Goal: Information Seeking & Learning: Learn about a topic

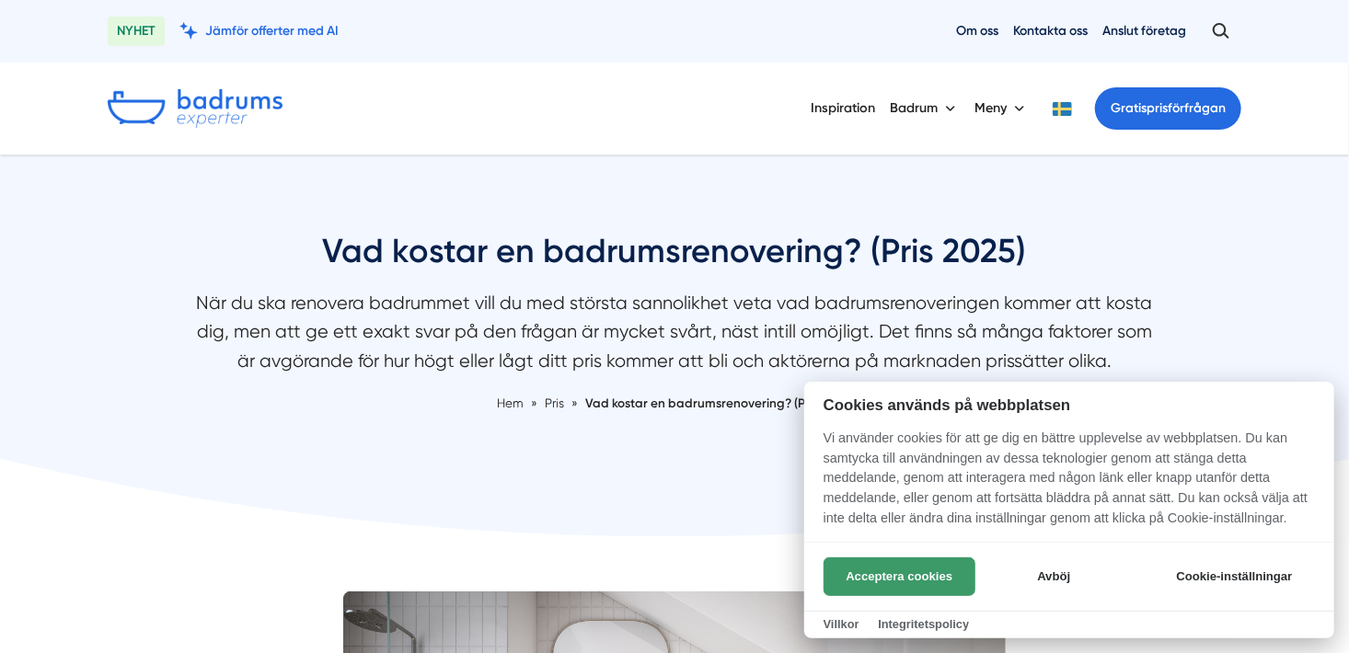
click at [888, 572] on button "Acceptera cookies" at bounding box center [900, 577] width 152 height 39
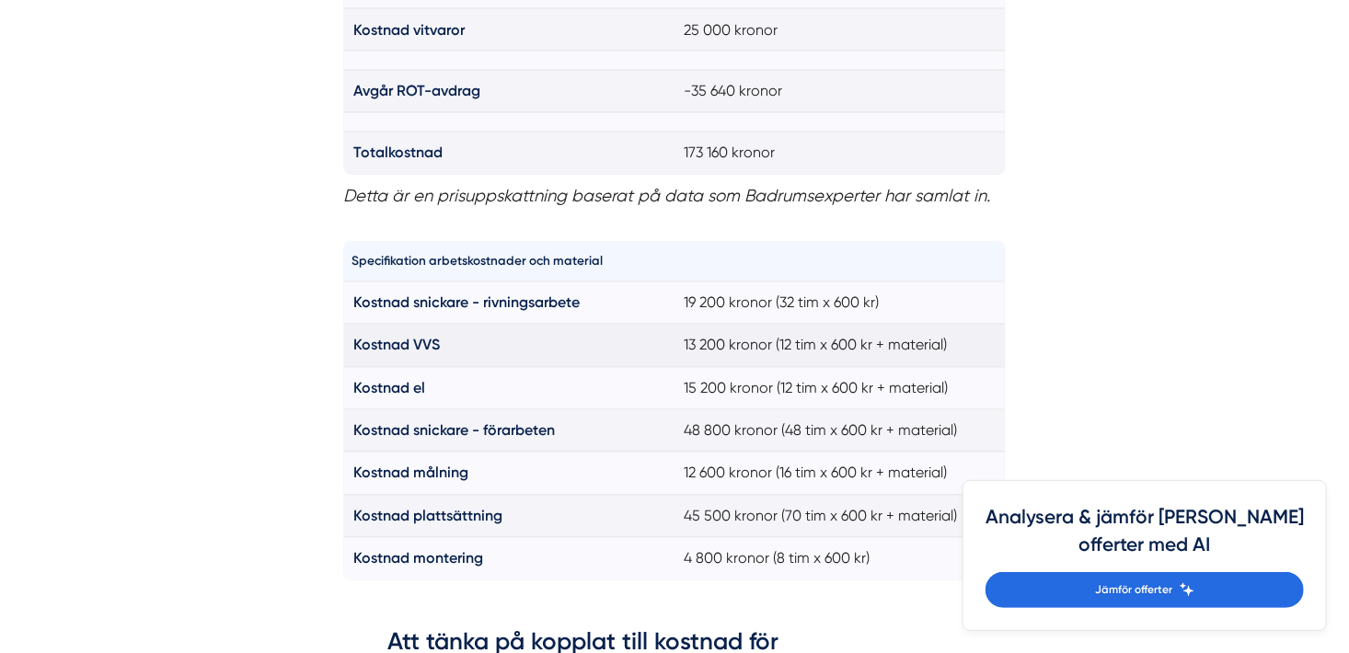
scroll to position [1631, 0]
click at [555, 432] on strong "Kostnad snickare - förarbeten" at bounding box center [454, 429] width 202 height 17
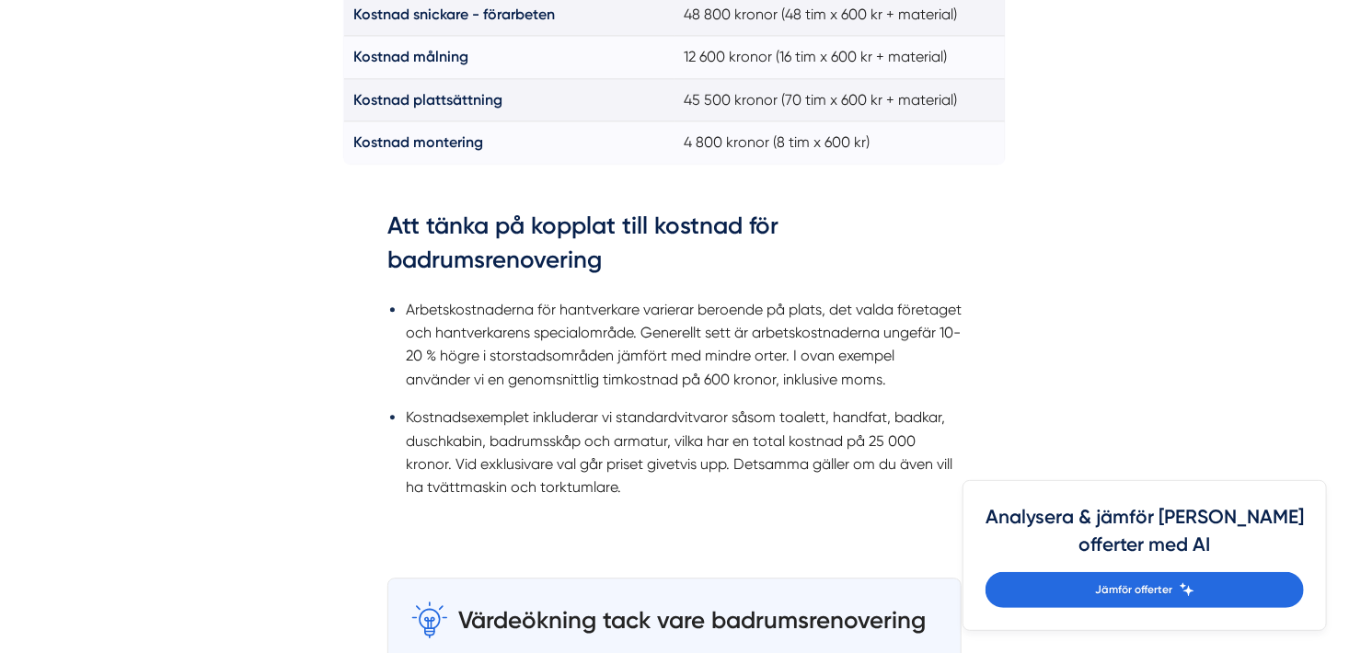
scroll to position [2049, 0]
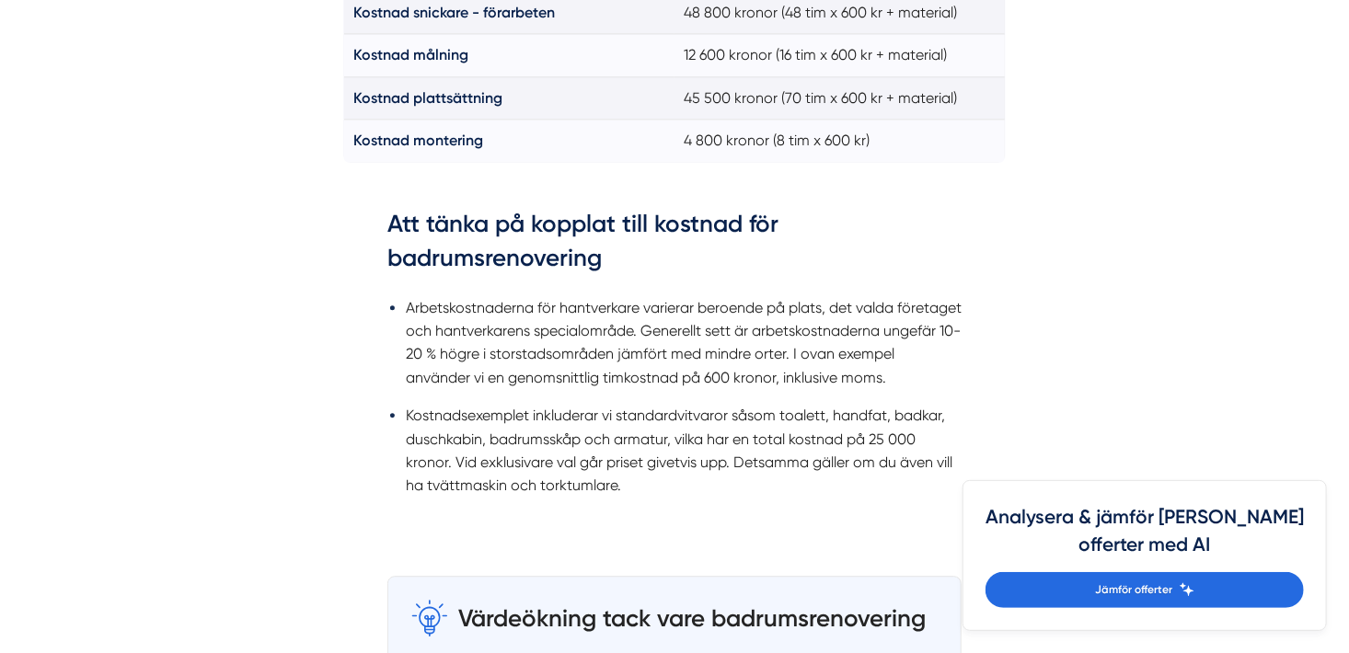
click at [527, 423] on li "Kostnadsexemplet inkluderar vi standardvitvaror såsom toalett, handfat, badkar,…" at bounding box center [684, 451] width 556 height 94
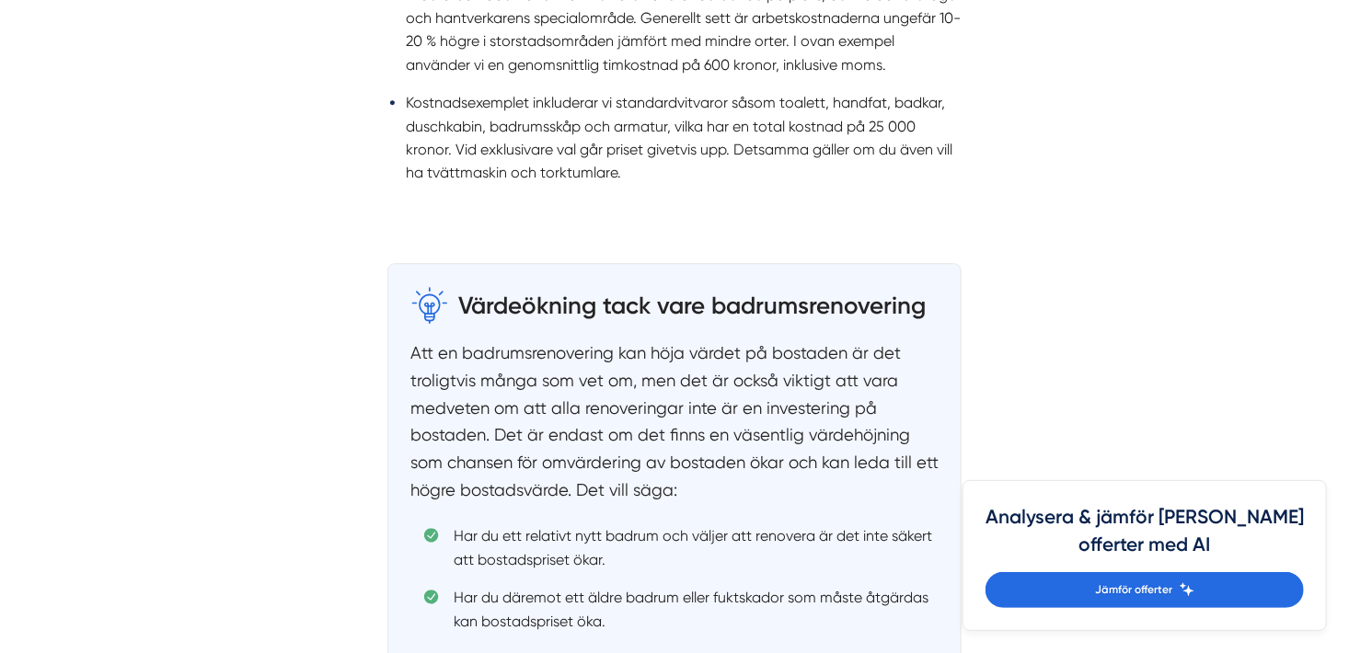
scroll to position [2365, 0]
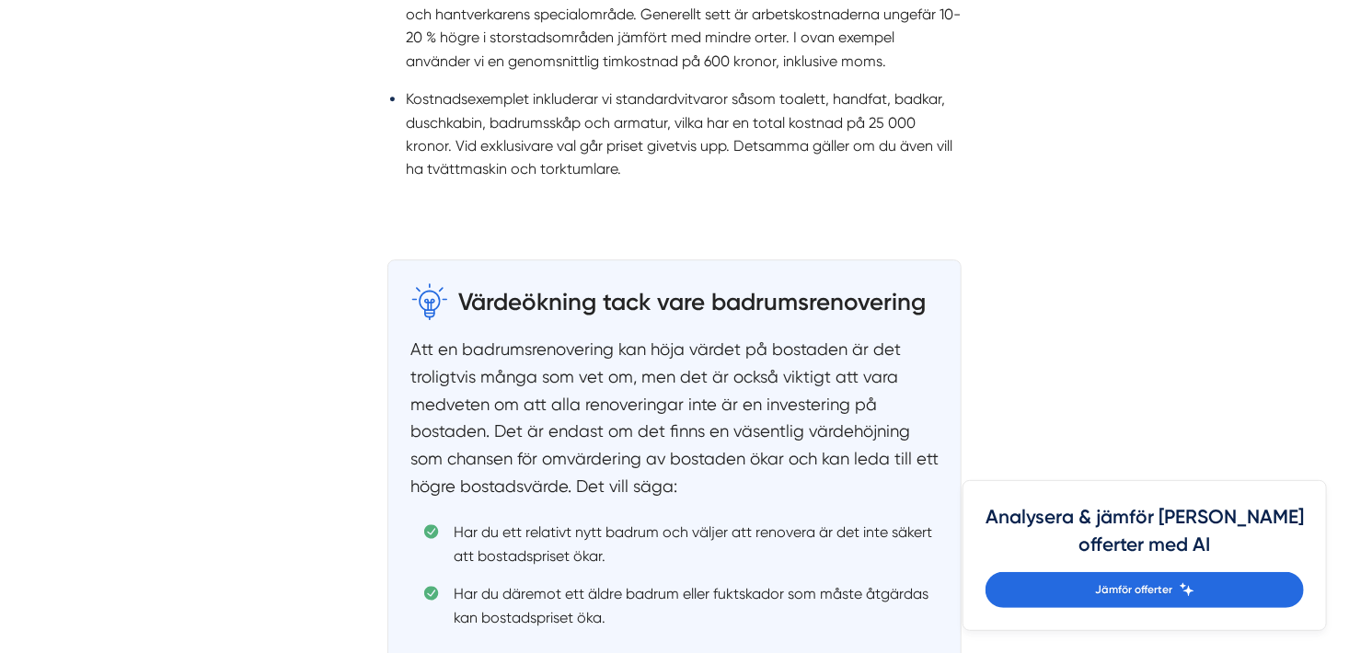
click at [527, 445] on p "Att en badrumsrenovering kan höja värdet på bostaden är det troligtvis många so…" at bounding box center [674, 418] width 528 height 164
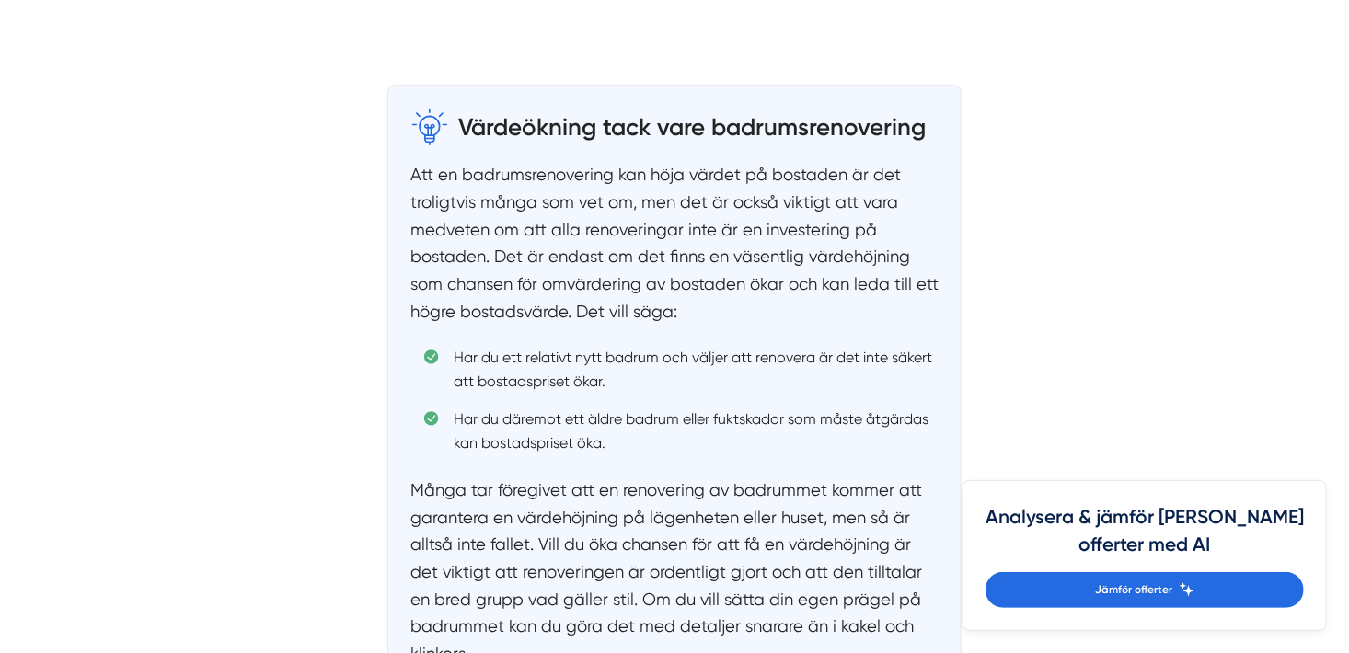
scroll to position [2542, 0]
click at [526, 444] on li "Har du däremot ett äldre badrum eller fuktskador som måste åtgärdas kan bostads…" at bounding box center [681, 429] width 514 height 47
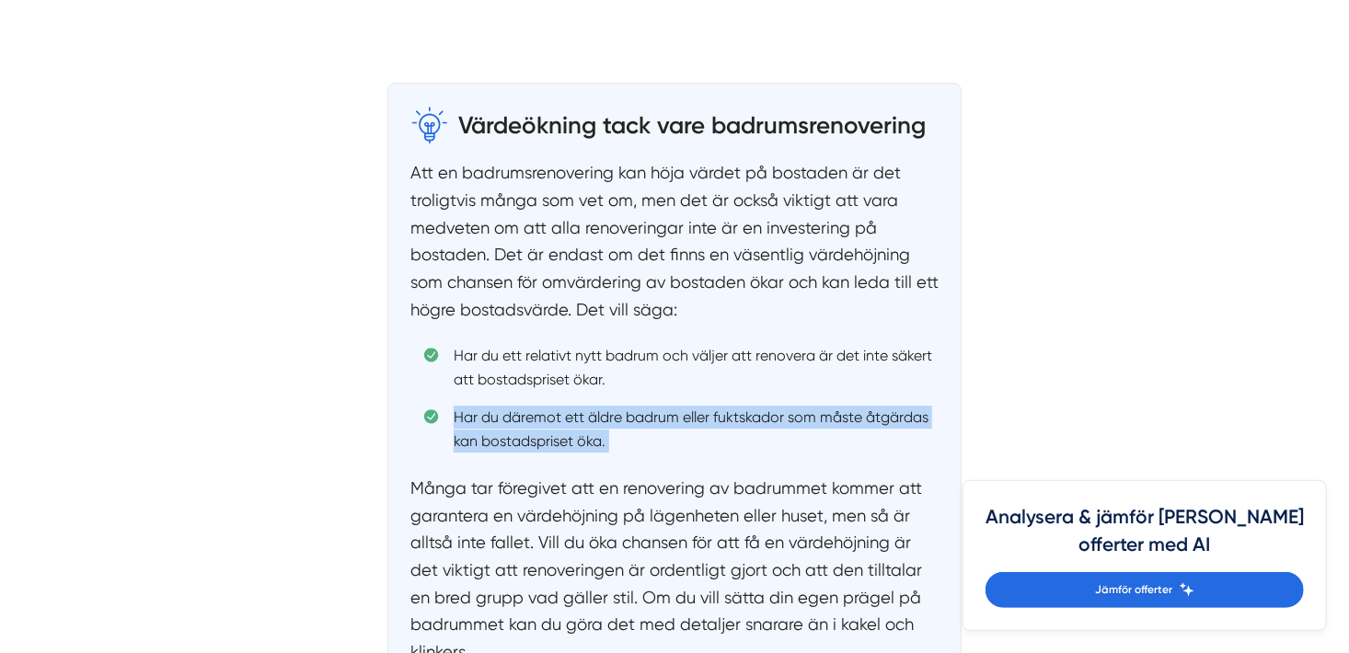
click at [526, 444] on li "Har du däremot ett äldre badrum eller fuktskador som måste åtgärdas kan bostads…" at bounding box center [681, 429] width 514 height 47
copy ul "Har du däremot ett äldre badrum eller fuktskador som måste åtgärdas kan bostads…"
click at [713, 431] on li "Har du däremot ett äldre badrum eller fuktskador som måste åtgärdas kan bostads…" at bounding box center [681, 429] width 514 height 47
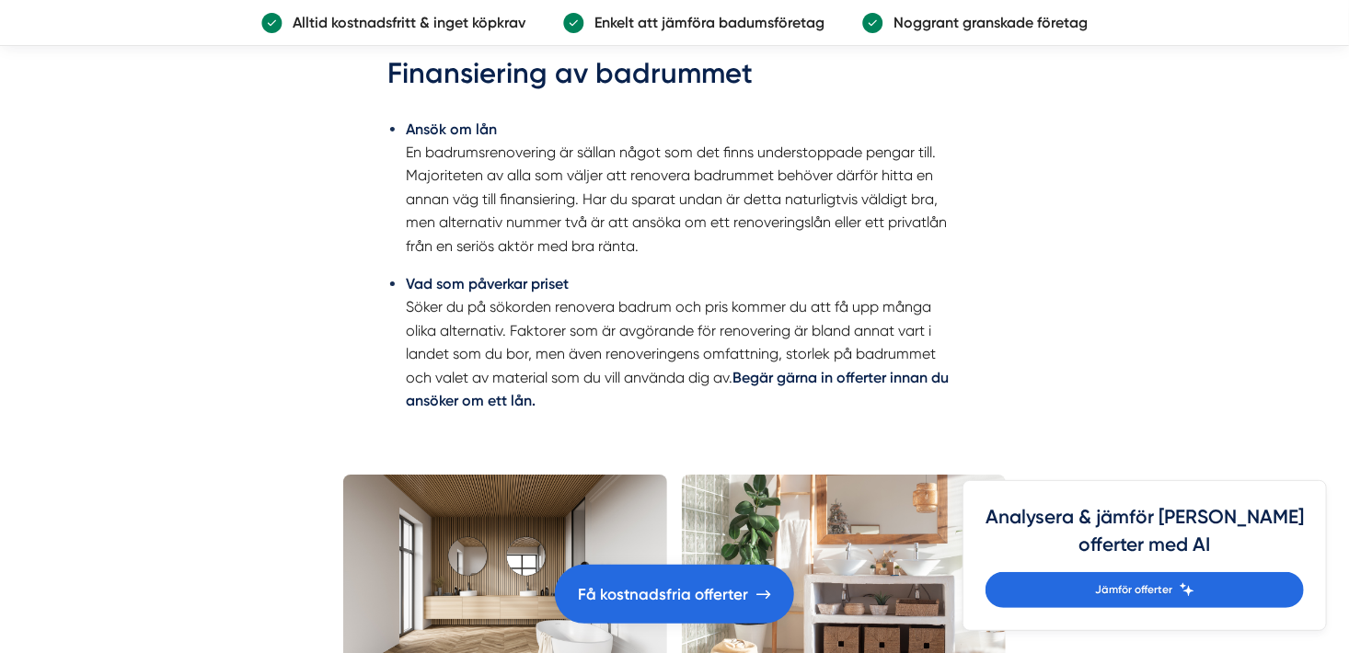
scroll to position [3243, 0]
click at [717, 429] on ul "Ansök om lån En badrumsrenovering är sällan något som det finns understoppade p…" at bounding box center [674, 270] width 574 height 329
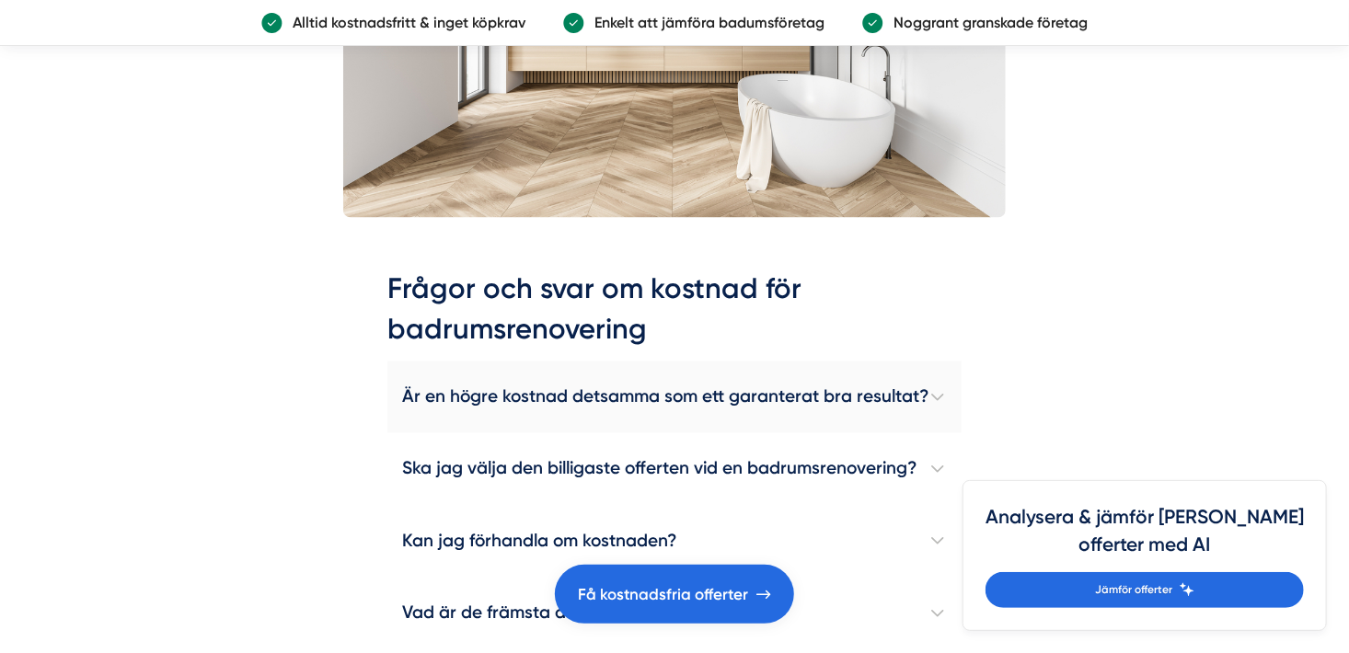
scroll to position [5153, 0]
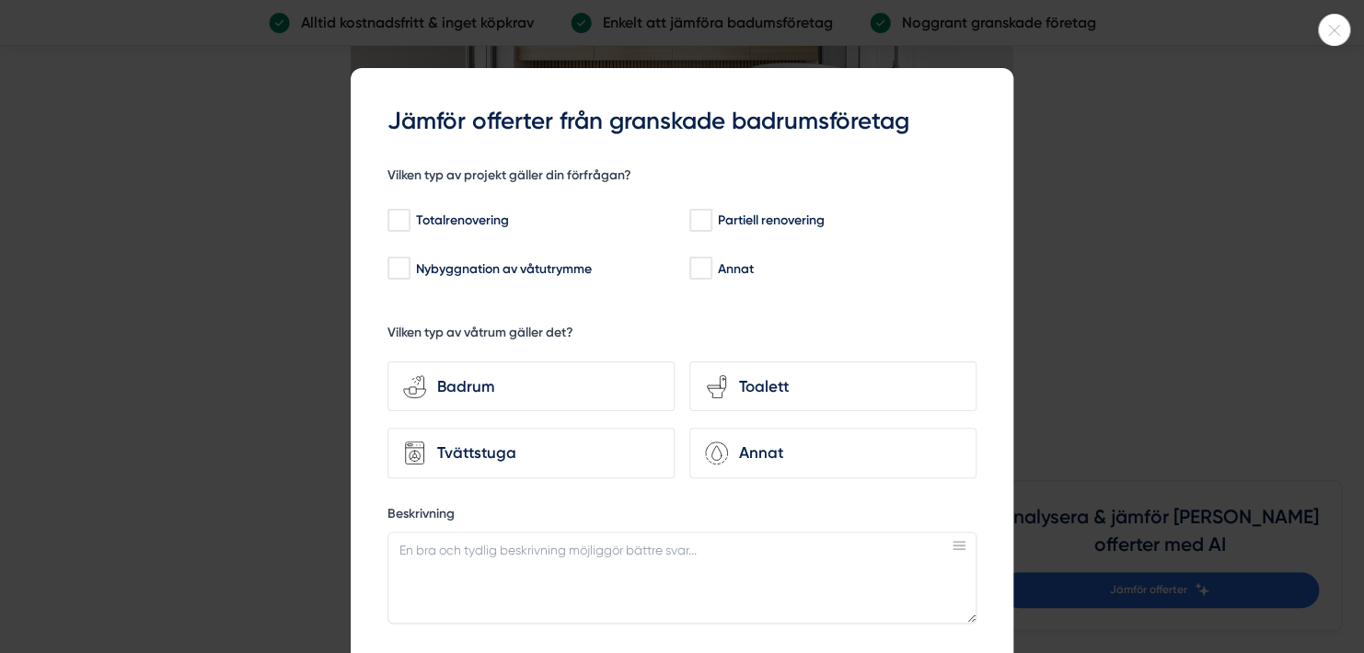
click at [1343, 32] on icon at bounding box center [1334, 30] width 30 height 11
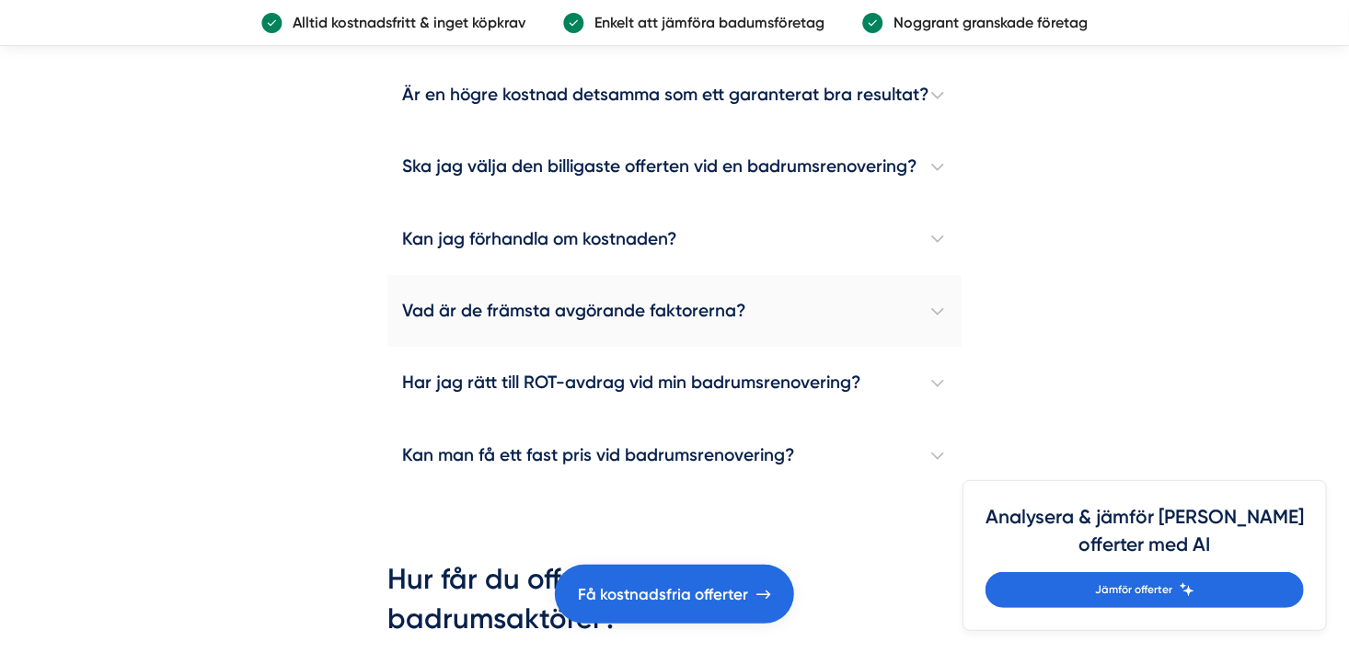
scroll to position [5445, 0]
click at [941, 450] on h4 "Kan man få ett fast pris vid badrumsrenovering?" at bounding box center [674, 456] width 574 height 72
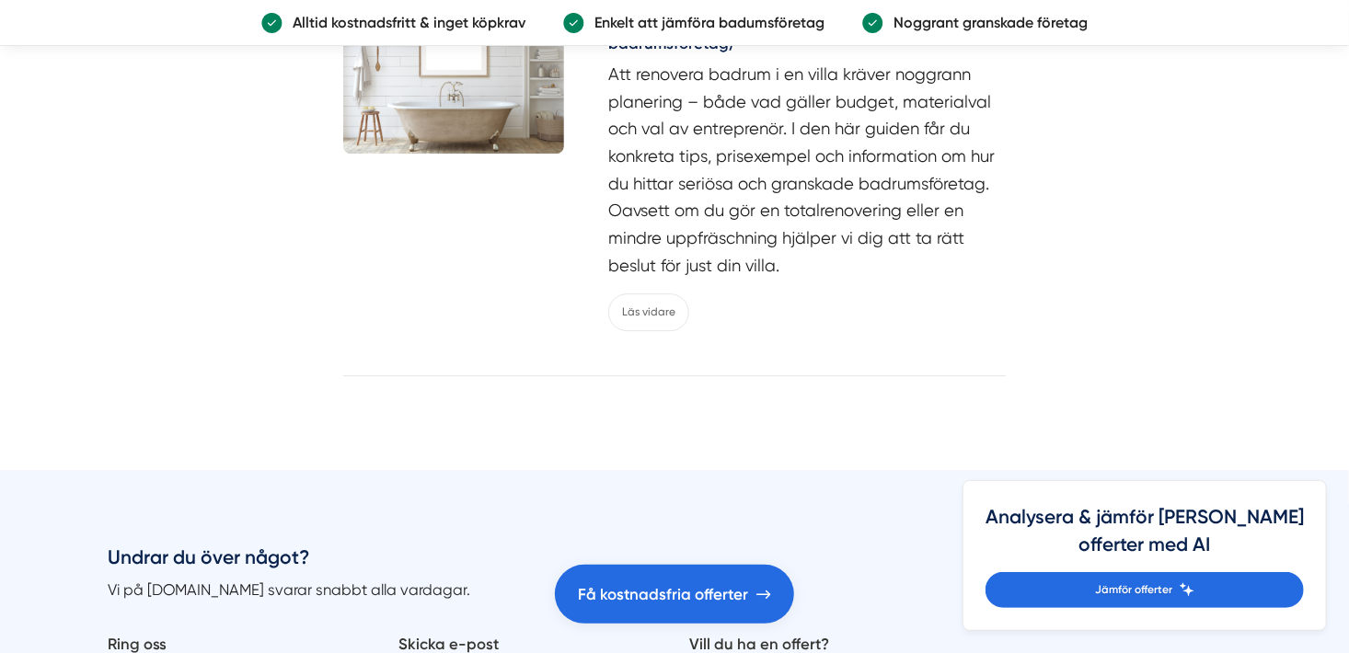
scroll to position [9548, 0]
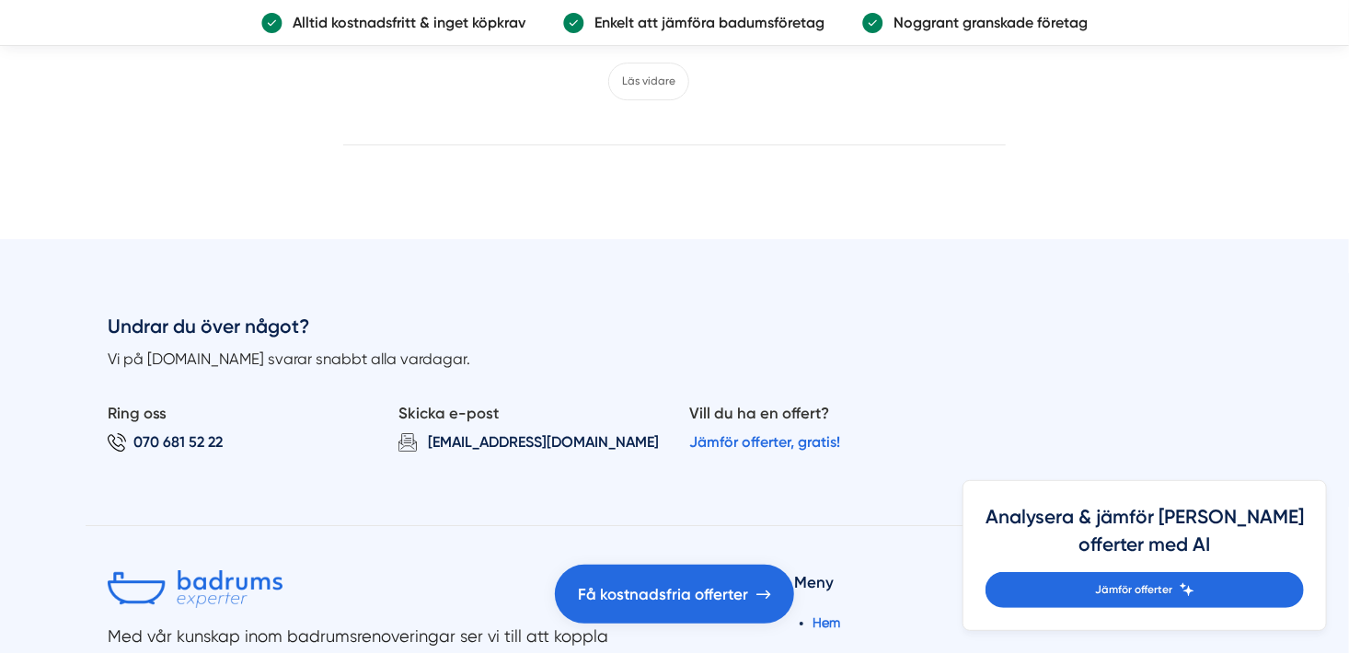
click at [866, 499] on div "Undrar du över något? Vi på [DOMAIN_NAME] svarar snabbt alla vardagar. Ring oss…" at bounding box center [675, 419] width 1178 height 213
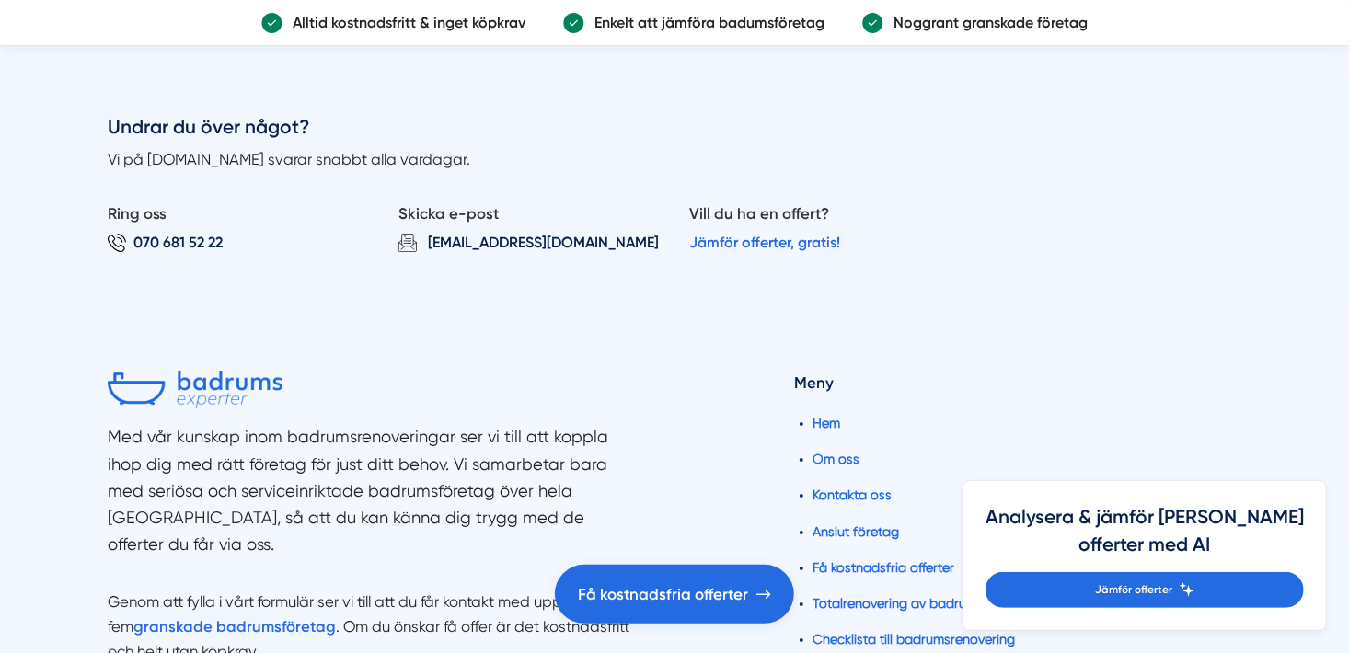
scroll to position [9751, 0]
